Goal: Find specific page/section: Find specific page/section

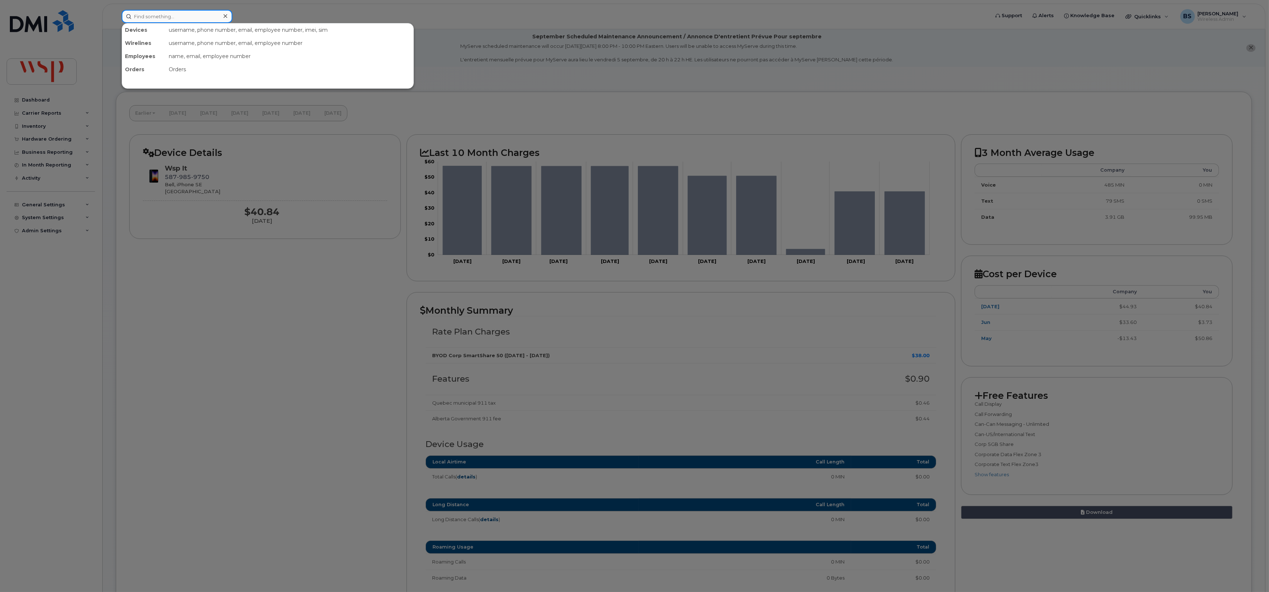
click at [211, 11] on input at bounding box center [177, 16] width 111 height 13
type input "[PERSON_NAME]"
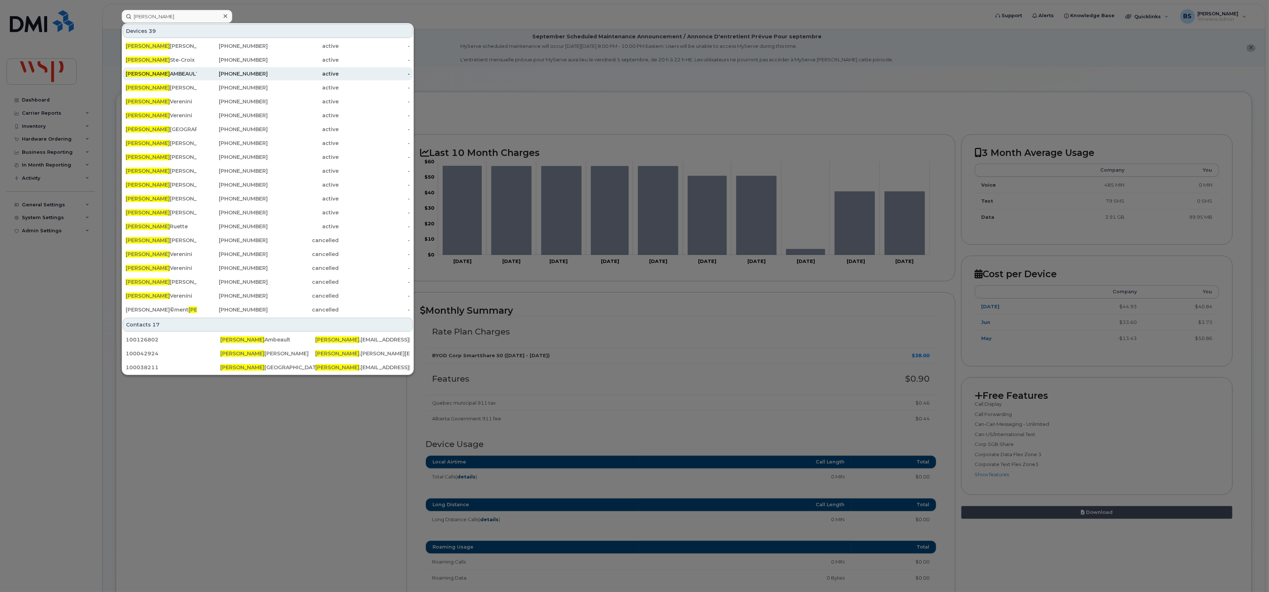
drag, startPoint x: 144, startPoint y: 87, endPoint x: 151, endPoint y: 75, distance: 14.1
click at [144, 87] on div "[PERSON_NAME]" at bounding box center [161, 87] width 71 height 7
